Goal: Task Accomplishment & Management: Use online tool/utility

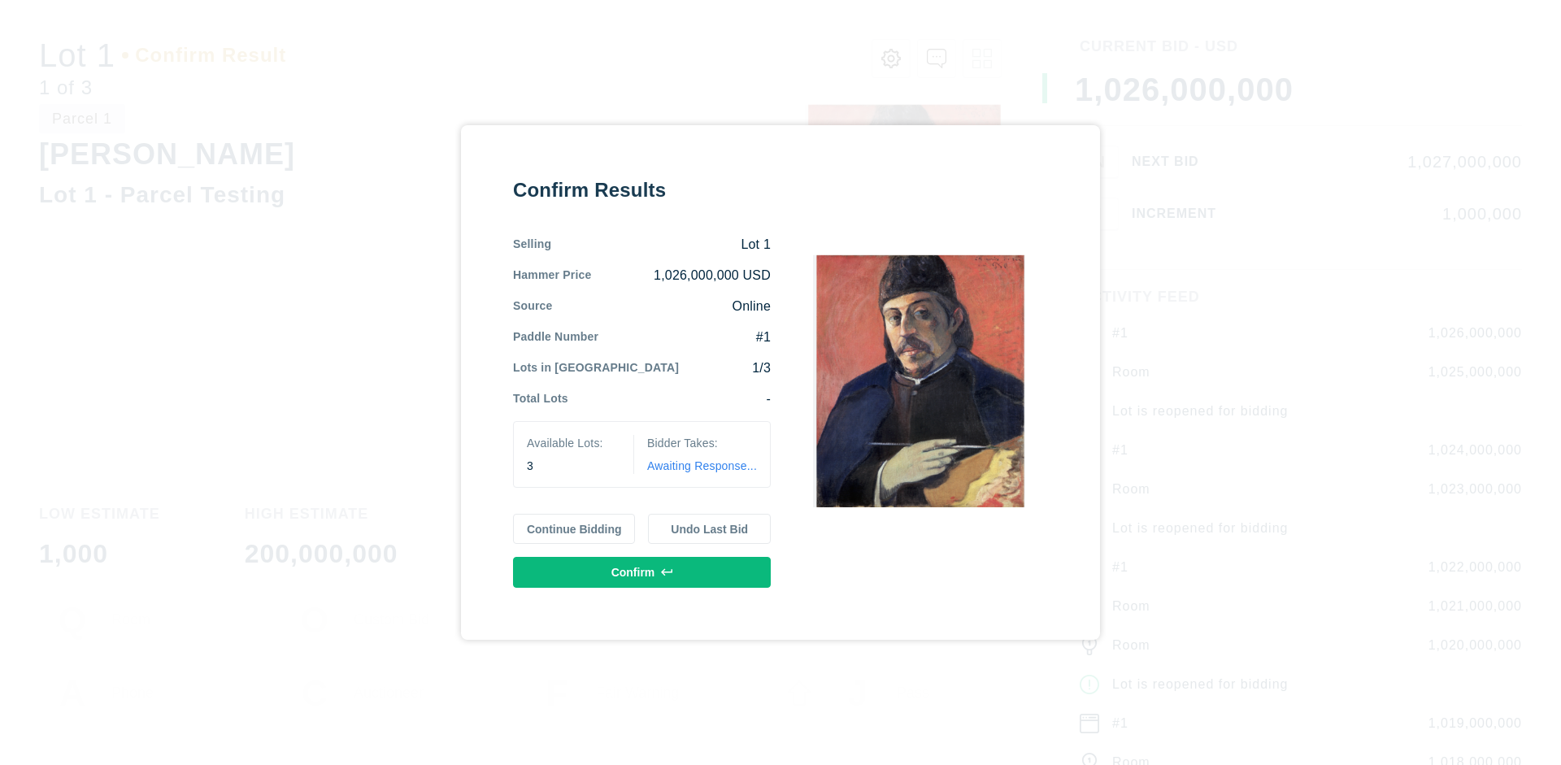
click at [575, 528] on button "Continue Bidding" at bounding box center [574, 529] width 123 height 31
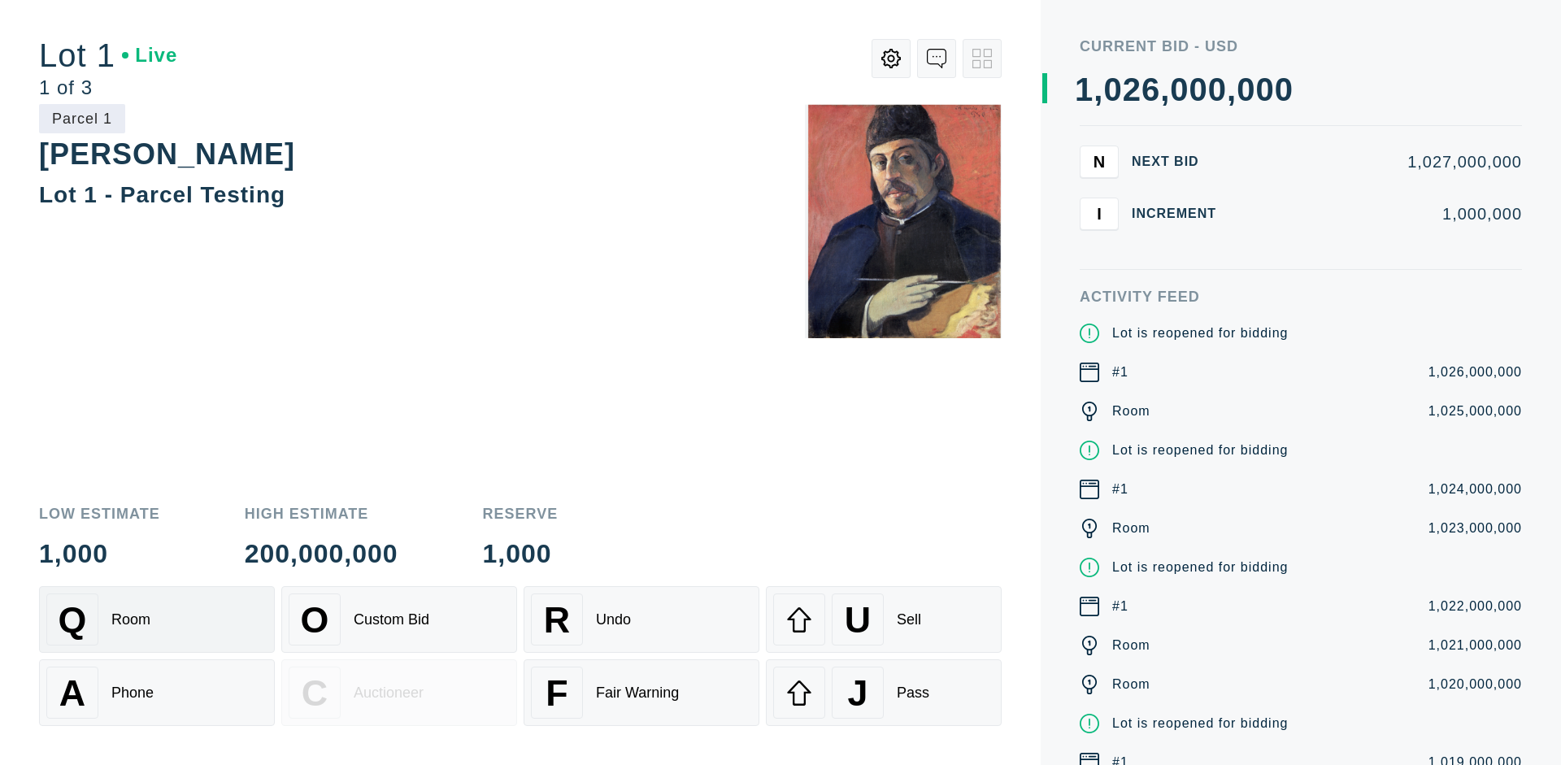
click at [157, 619] on div "Q Room" at bounding box center [156, 619] width 221 height 52
